Goal: Task Accomplishment & Management: Manage account settings

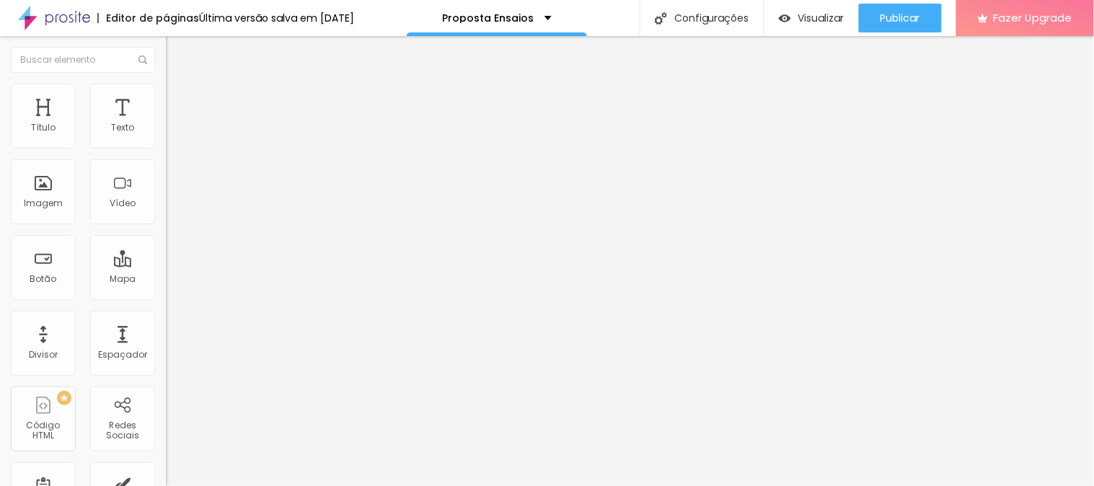
click at [166, 136] on input "R$400,00" at bounding box center [252, 128] width 173 height 14
type input "R$500,00"
click at [166, 136] on input "R$500,00" at bounding box center [252, 128] width 173 height 14
type input "R$600,00"
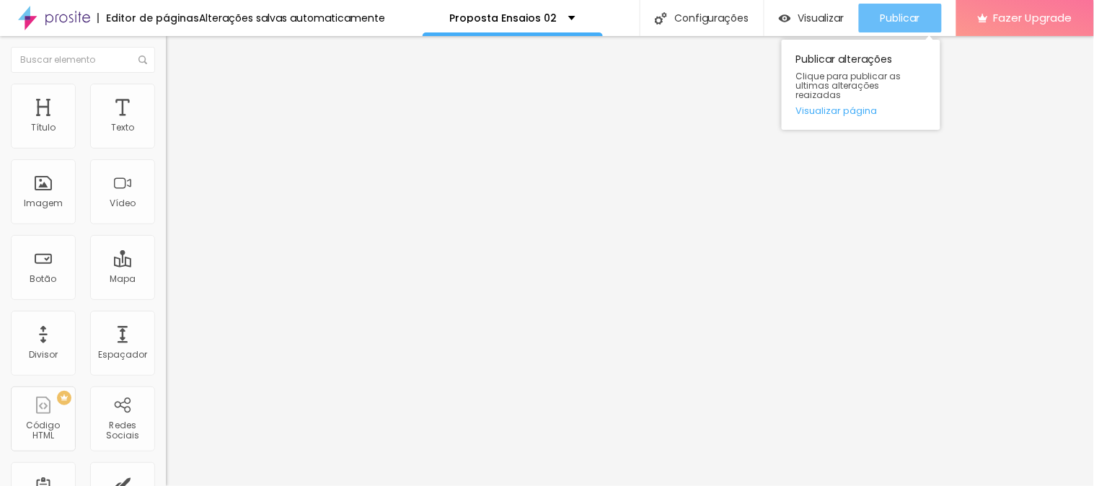
click at [909, 19] on span "Publicar" at bounding box center [901, 18] width 40 height 12
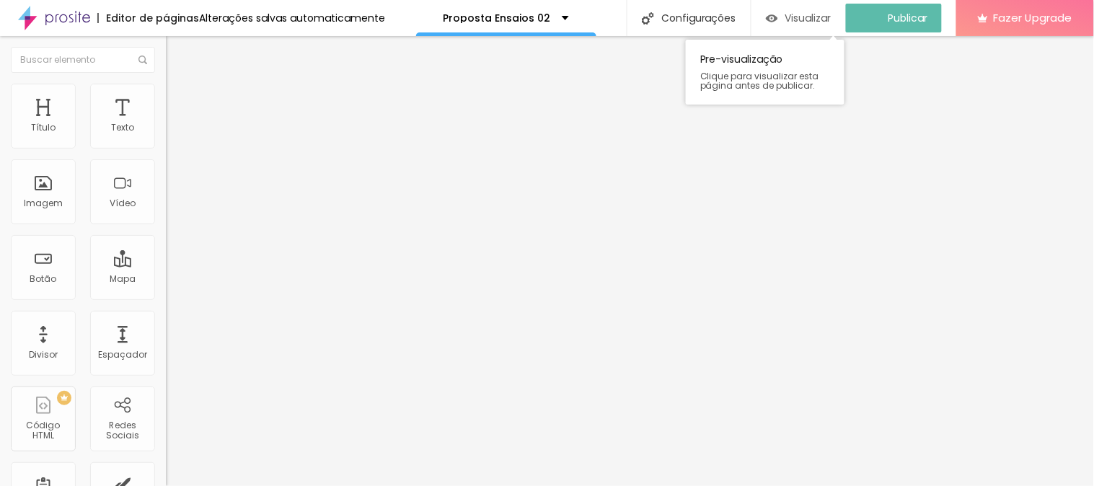
click at [818, 17] on span "Visualizar" at bounding box center [809, 18] width 46 height 12
